Goal: Find specific page/section: Find specific page/section

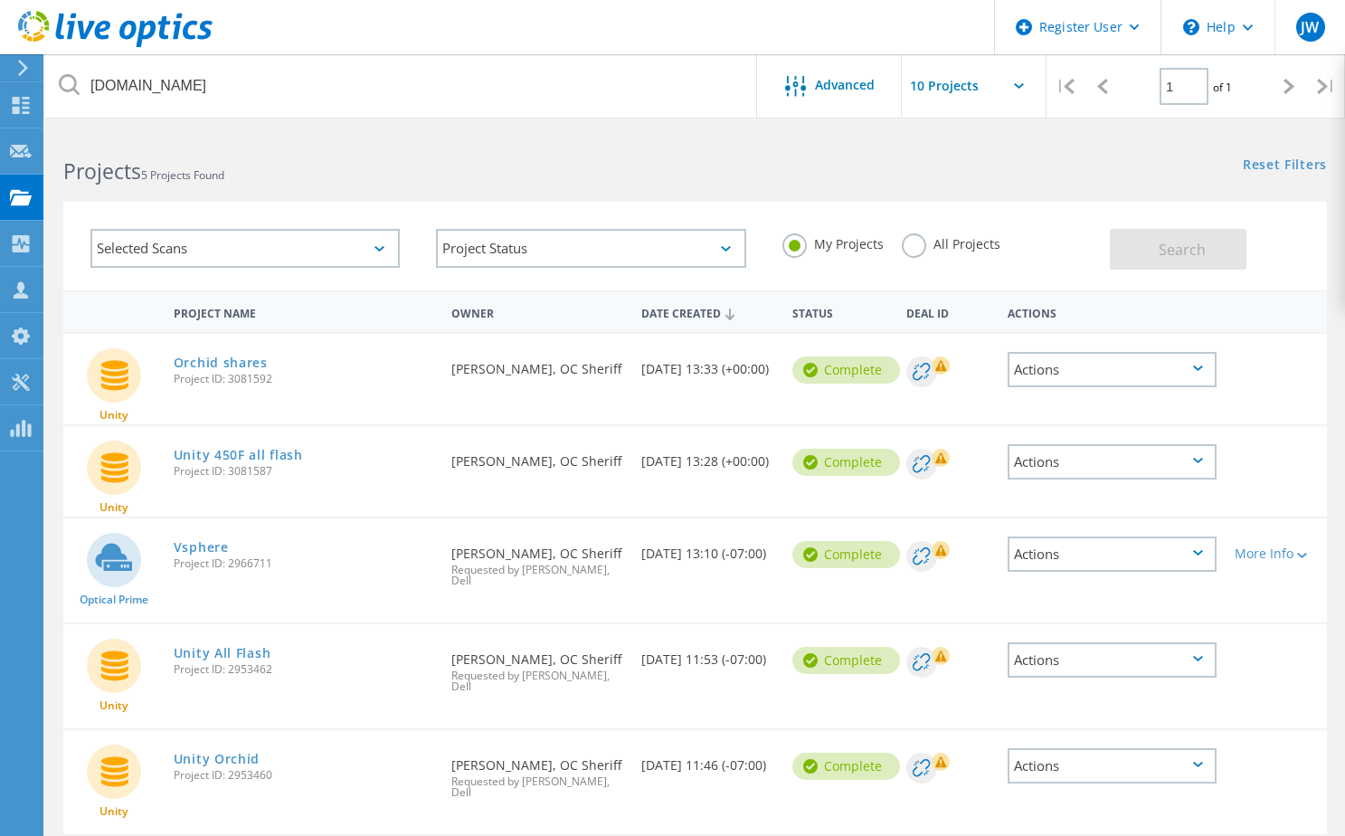
scroll to position [31, 0]
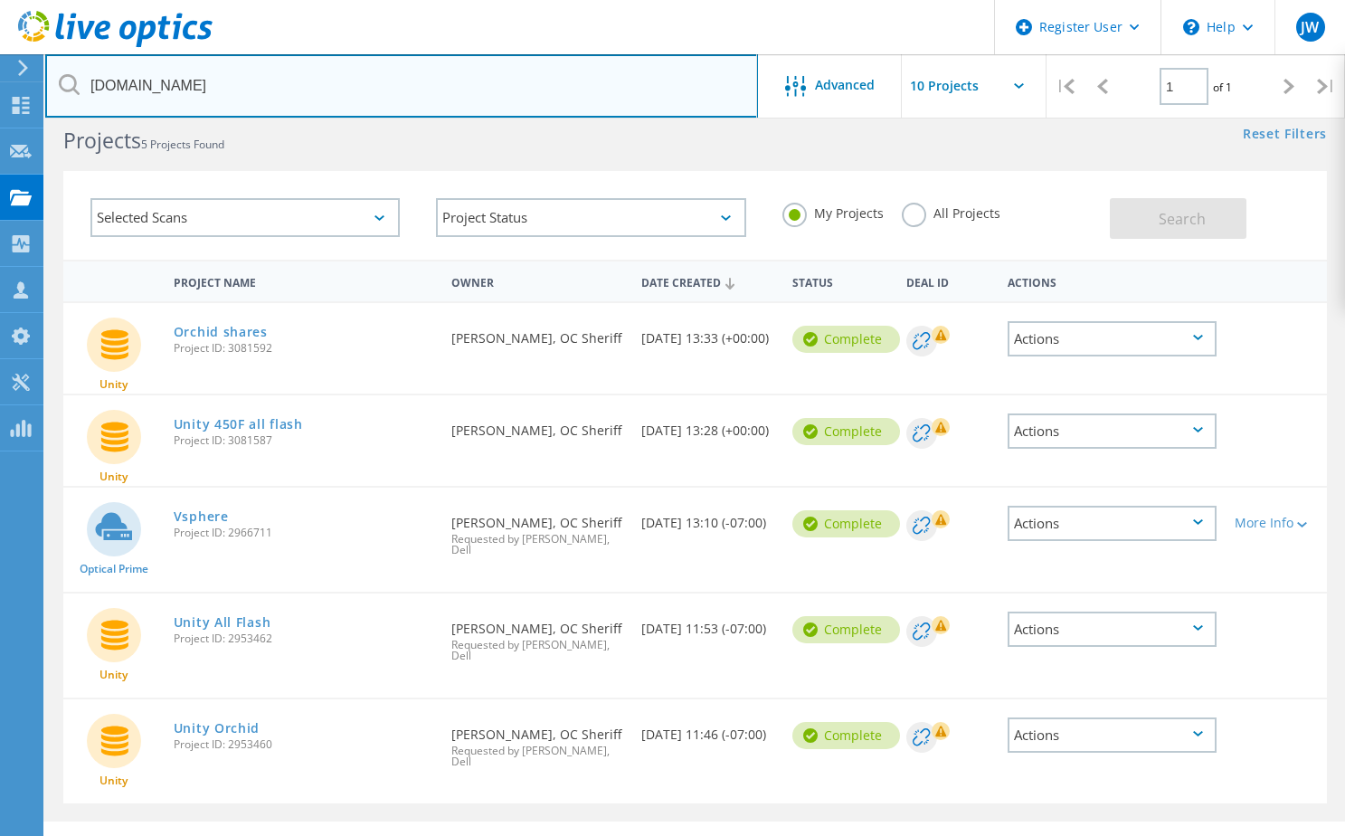
click at [381, 99] on input "[DOMAIN_NAME]" at bounding box center [401, 85] width 713 height 63
click at [381, 99] on input "ocsheriff.gov" at bounding box center [401, 85] width 713 height 63
type input "palmsprings"
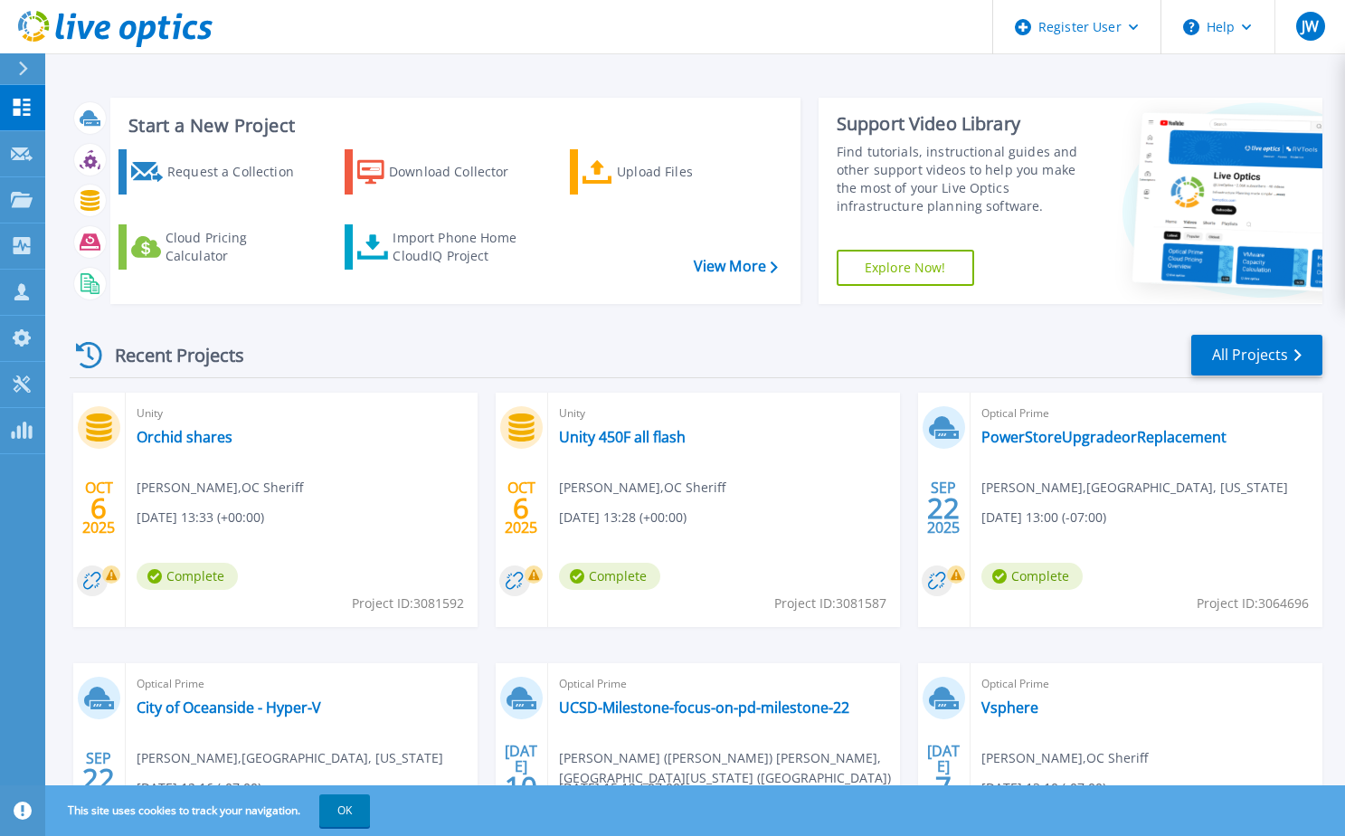
click at [26, 71] on icon at bounding box center [23, 68] width 10 height 14
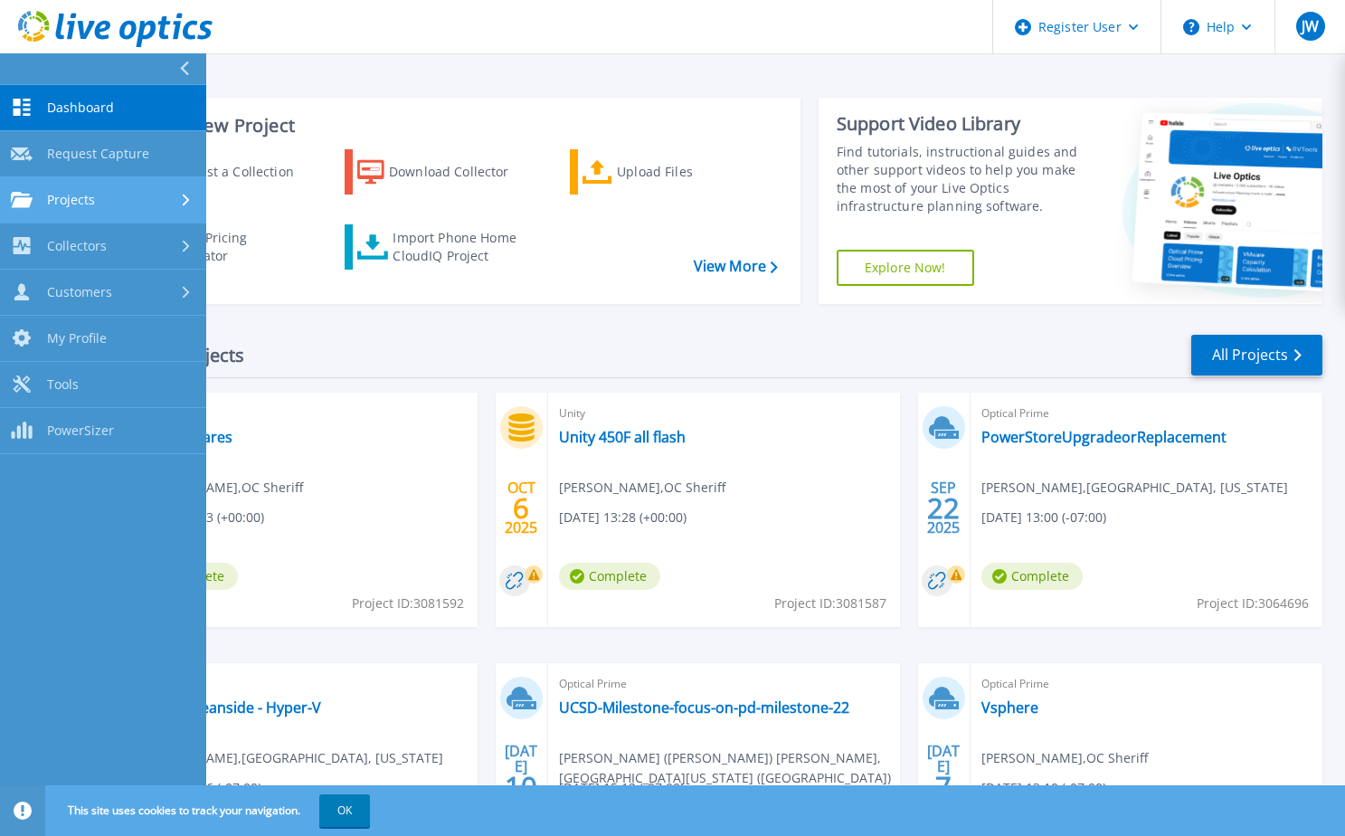
click at [94, 192] on span "Projects" at bounding box center [71, 200] width 48 height 16
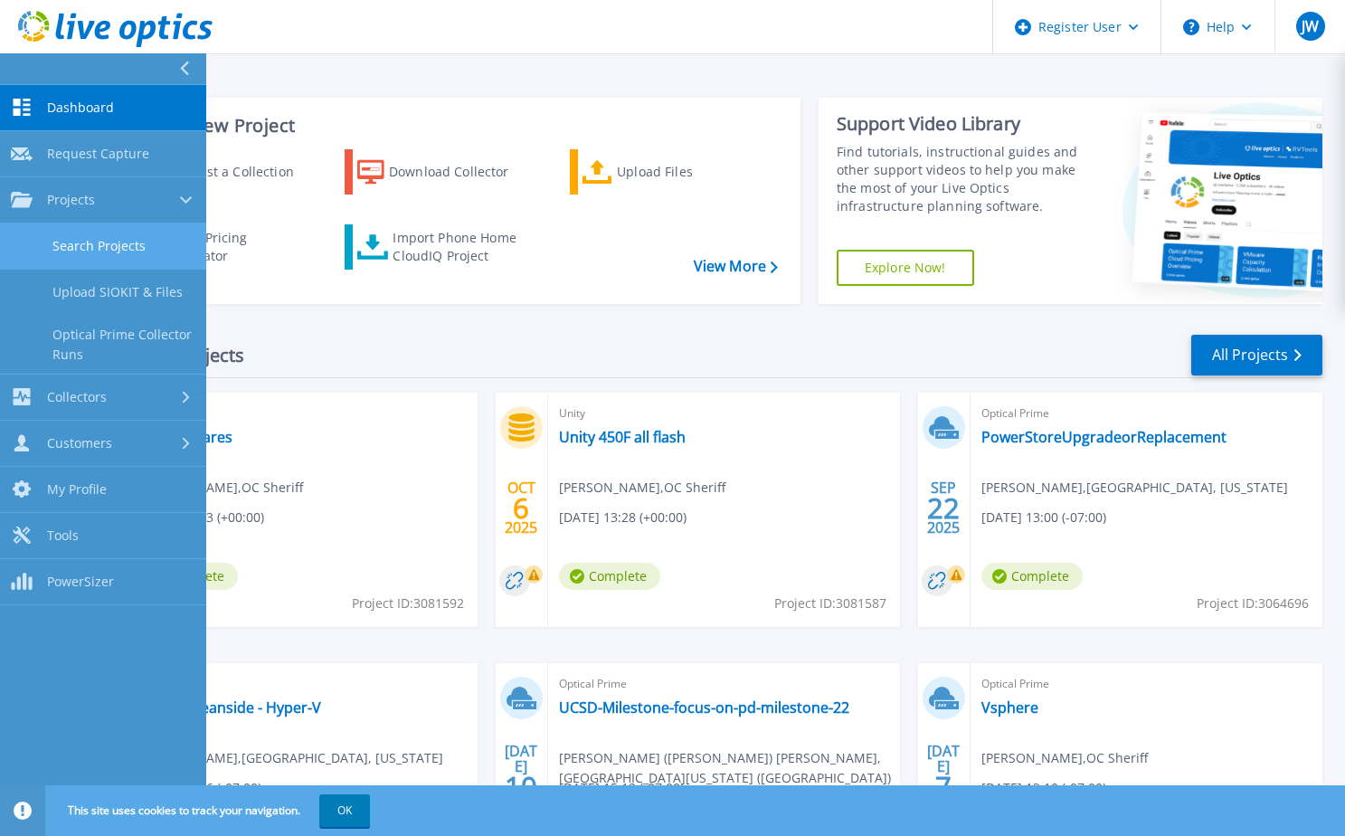
click at [155, 242] on link "Search Projects" at bounding box center [103, 246] width 206 height 46
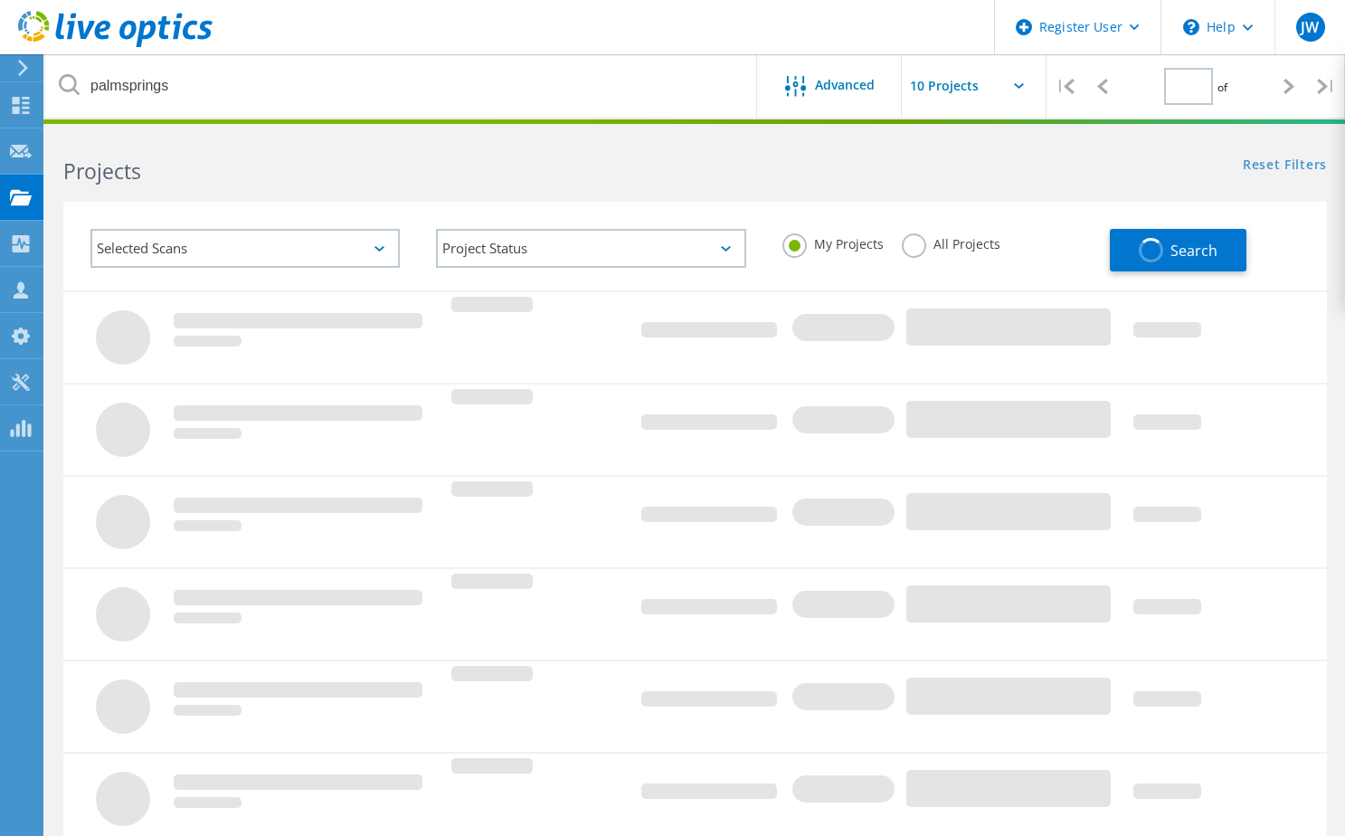
type input "1"
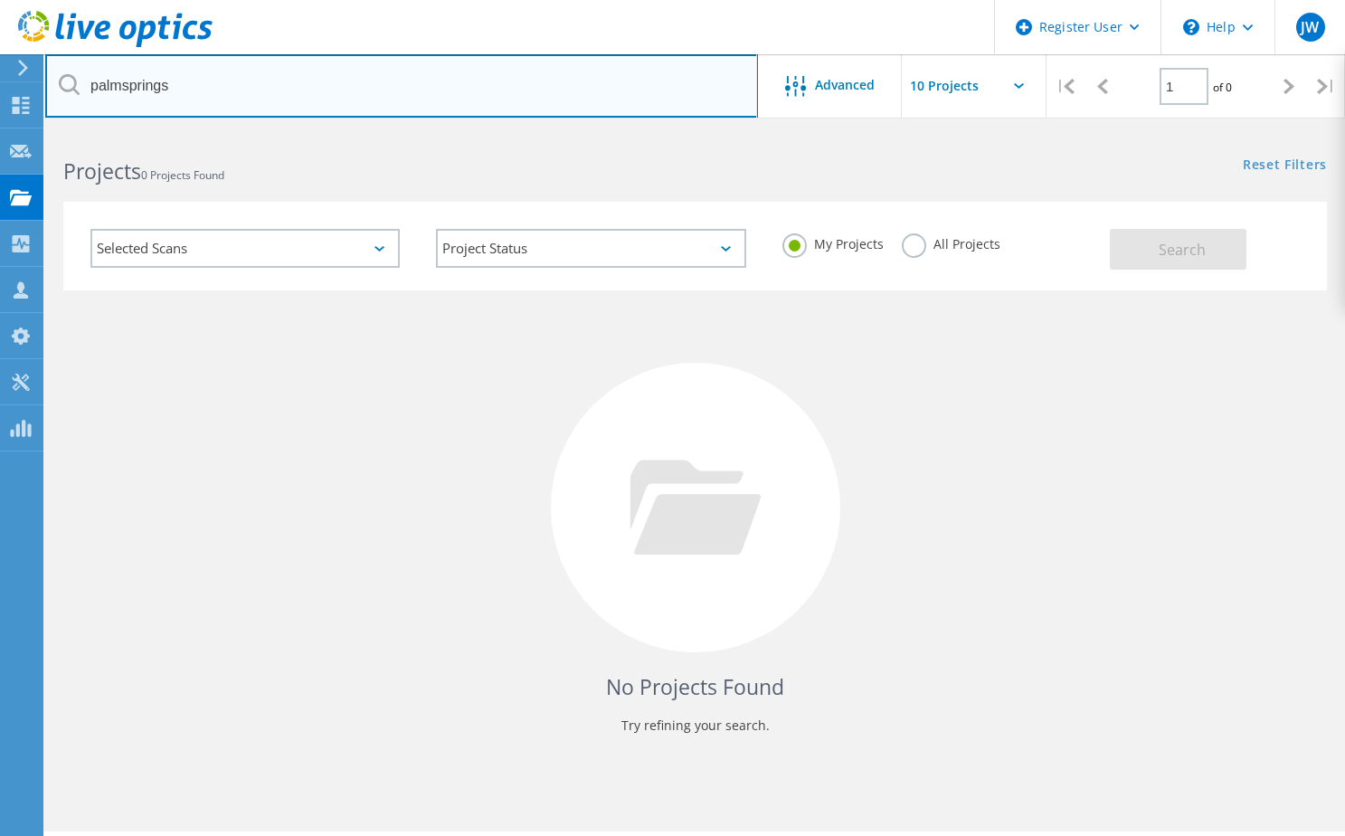
click at [319, 93] on input "palmsprings" at bounding box center [401, 85] width 713 height 63
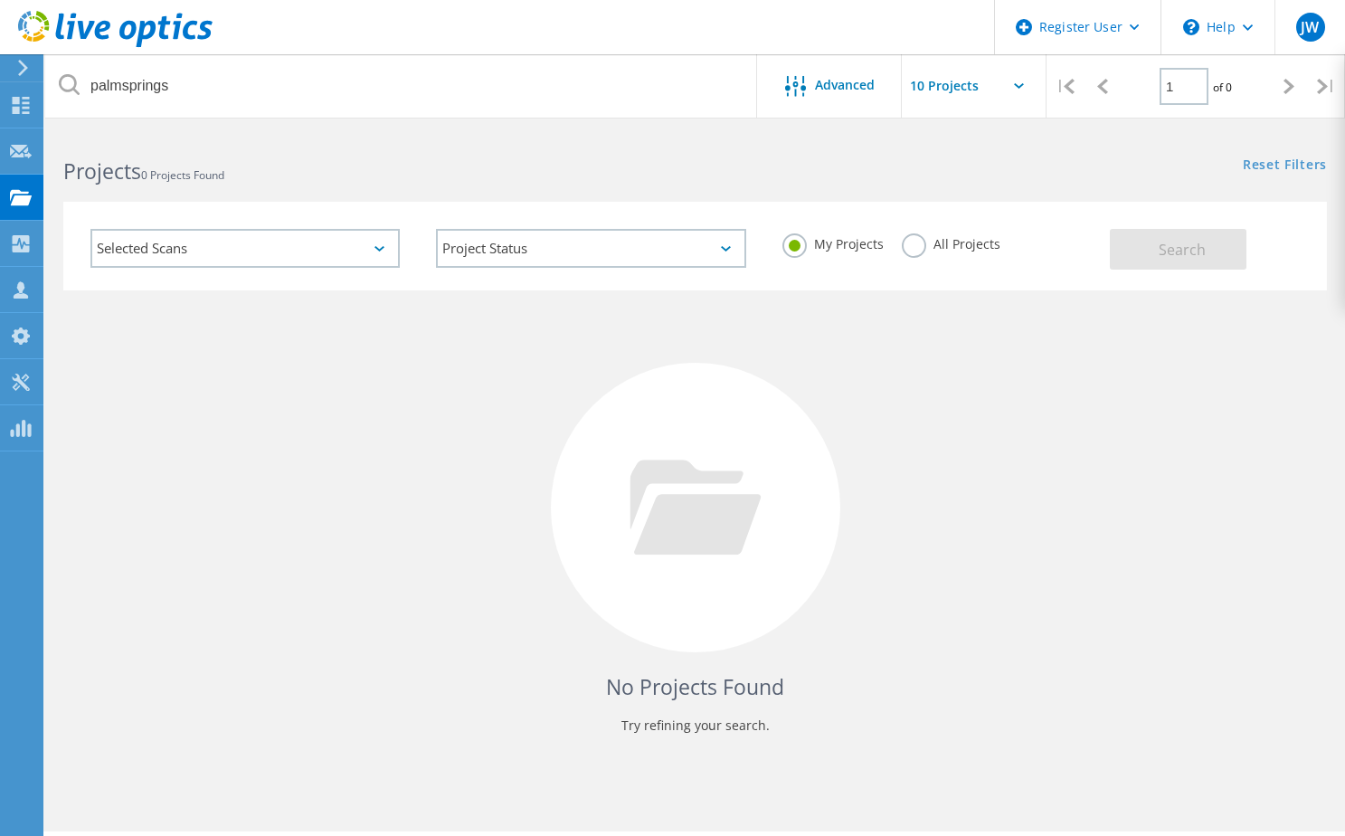
click at [914, 242] on label "All Projects" at bounding box center [951, 241] width 99 height 17
click at [0, 0] on input "All Projects" at bounding box center [0, 0] width 0 height 0
click at [1167, 254] on span "Search" at bounding box center [1182, 250] width 47 height 20
